Goal: Transaction & Acquisition: Purchase product/service

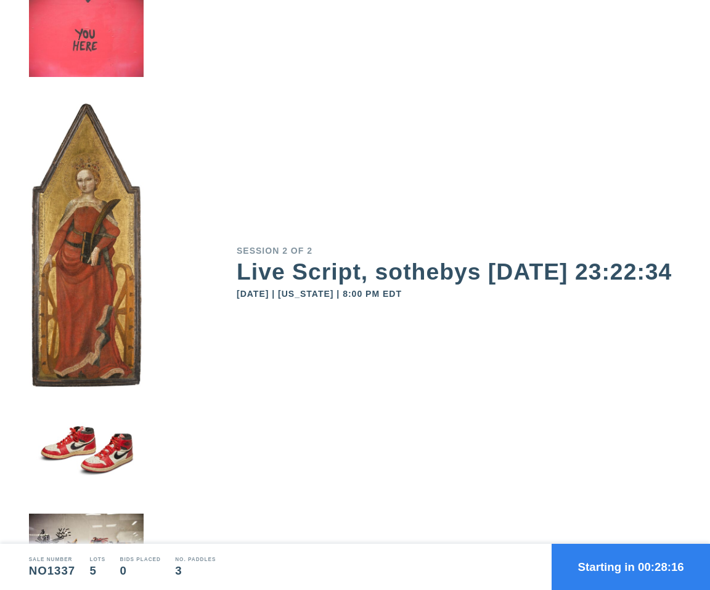
click at [623, 559] on button "Starting in 00:28:16" at bounding box center [630, 567] width 158 height 46
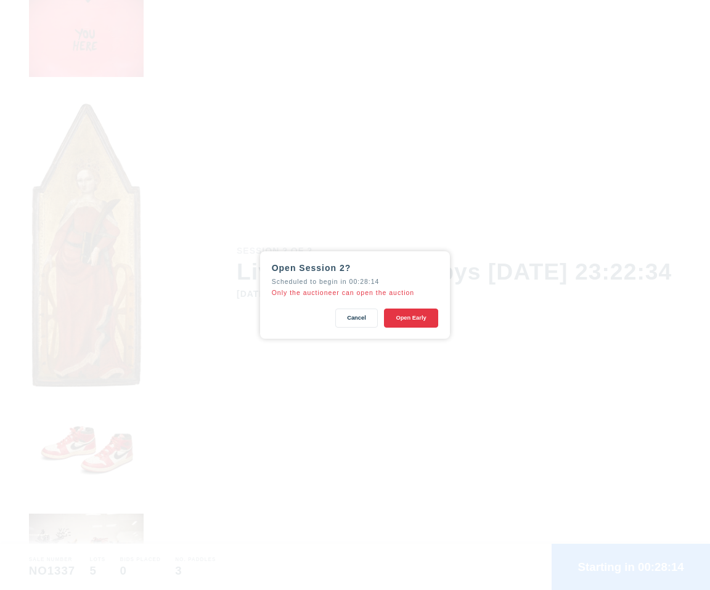
click at [413, 317] on button "Open Early" at bounding box center [411, 318] width 55 height 19
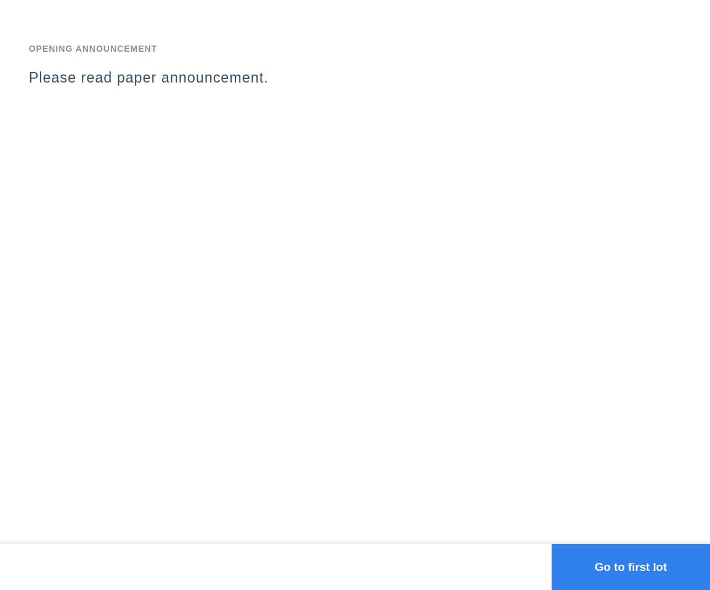
click at [594, 549] on button "Go to first lot" at bounding box center [630, 567] width 158 height 46
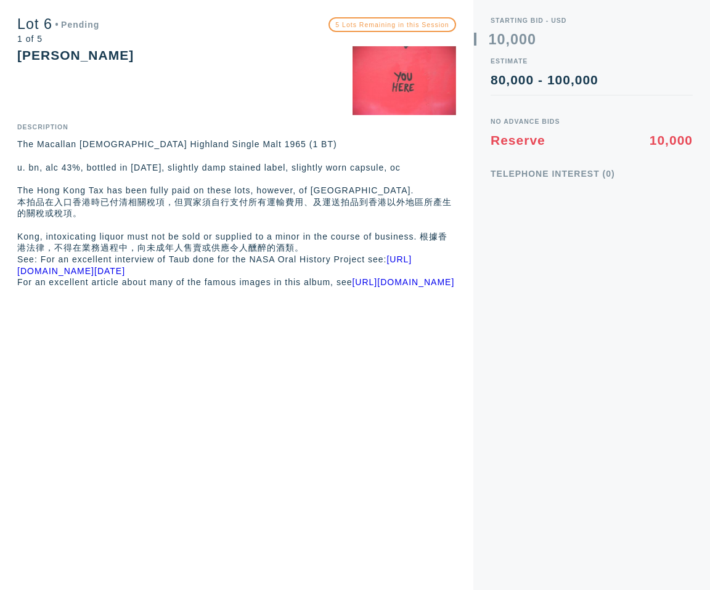
click at [442, 277] on p "See: For an excellent interview of [PERSON_NAME] done for the NASA Oral History…" at bounding box center [236, 265] width 439 height 23
